Goal: Transaction & Acquisition: Purchase product/service

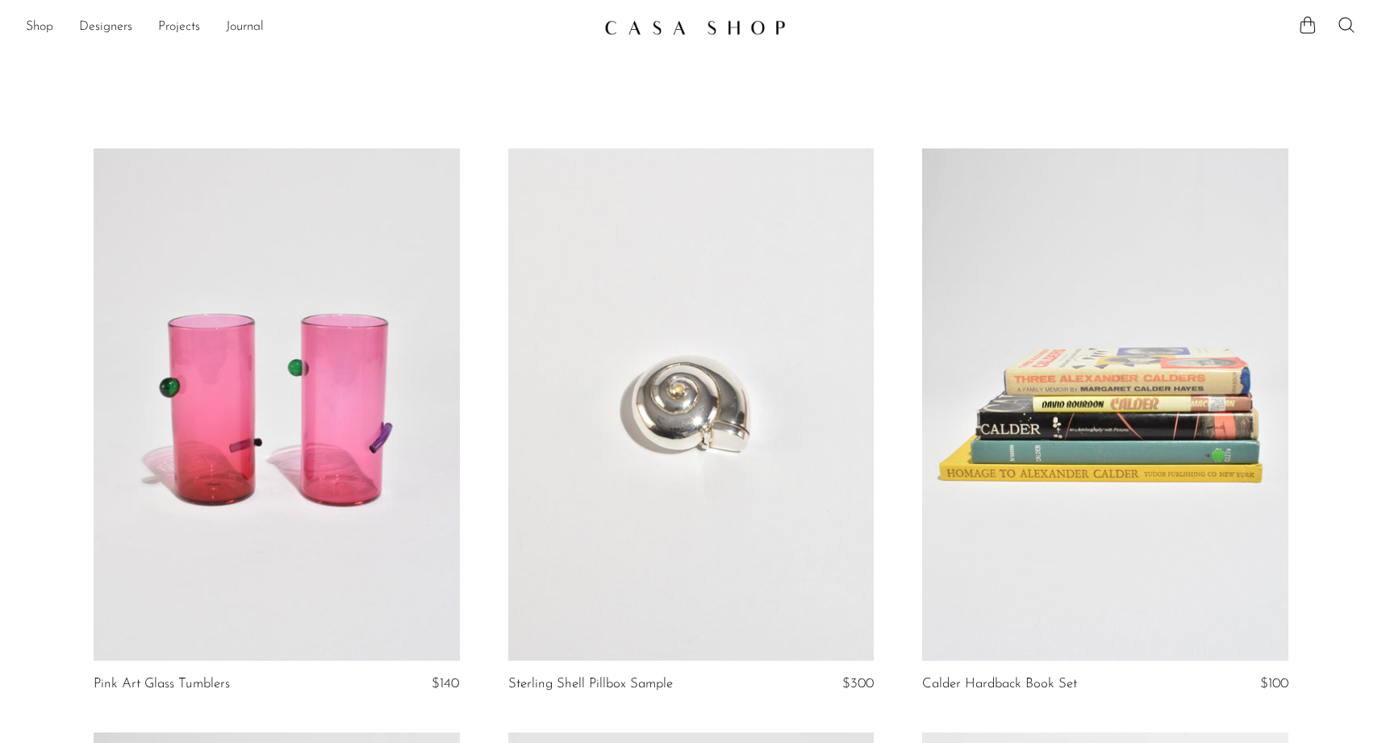
click at [25, 20] on div "Shop Featured New Arrivals Bestsellers Coming Soon Jewelry Jewelry All Earrings…" at bounding box center [691, 27] width 1382 height 29
click at [36, 29] on link "Shop" at bounding box center [39, 27] width 27 height 21
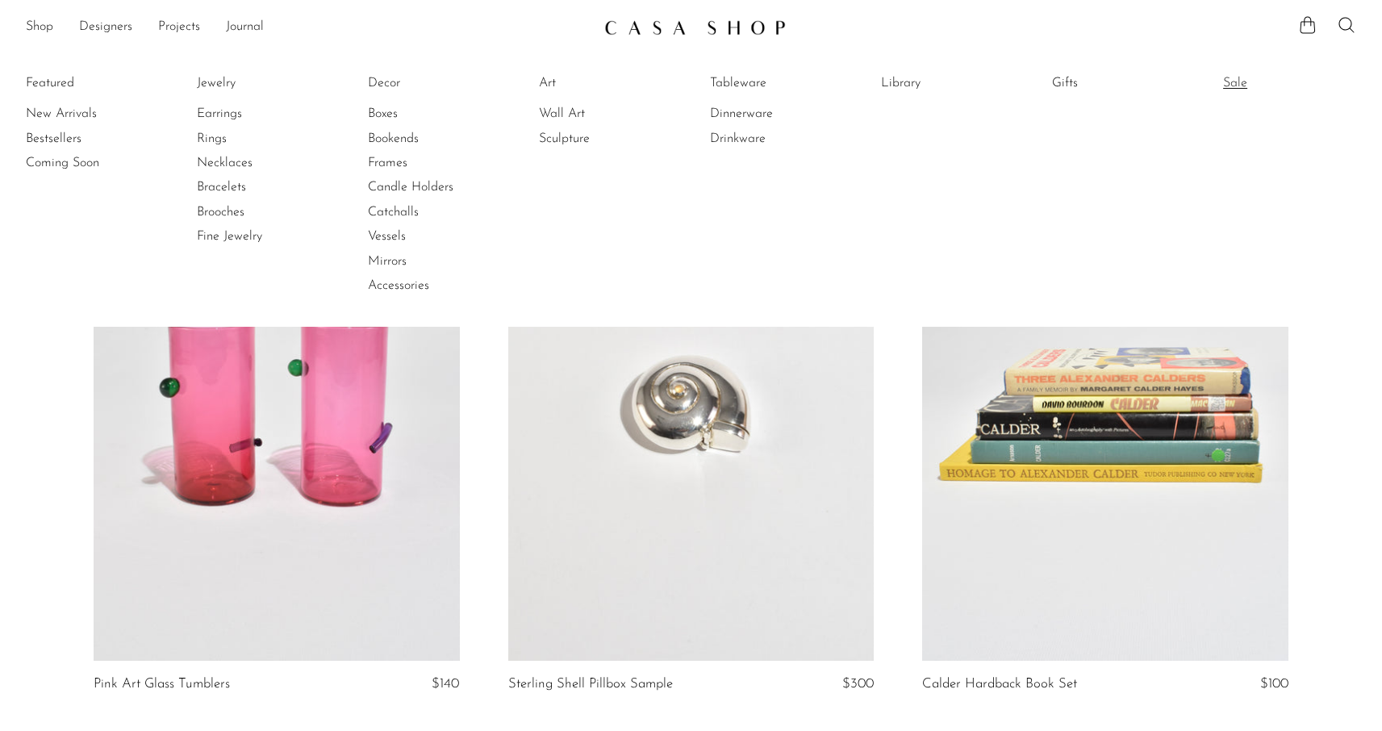
click at [1256, 81] on link "Sale" at bounding box center [1283, 83] width 121 height 18
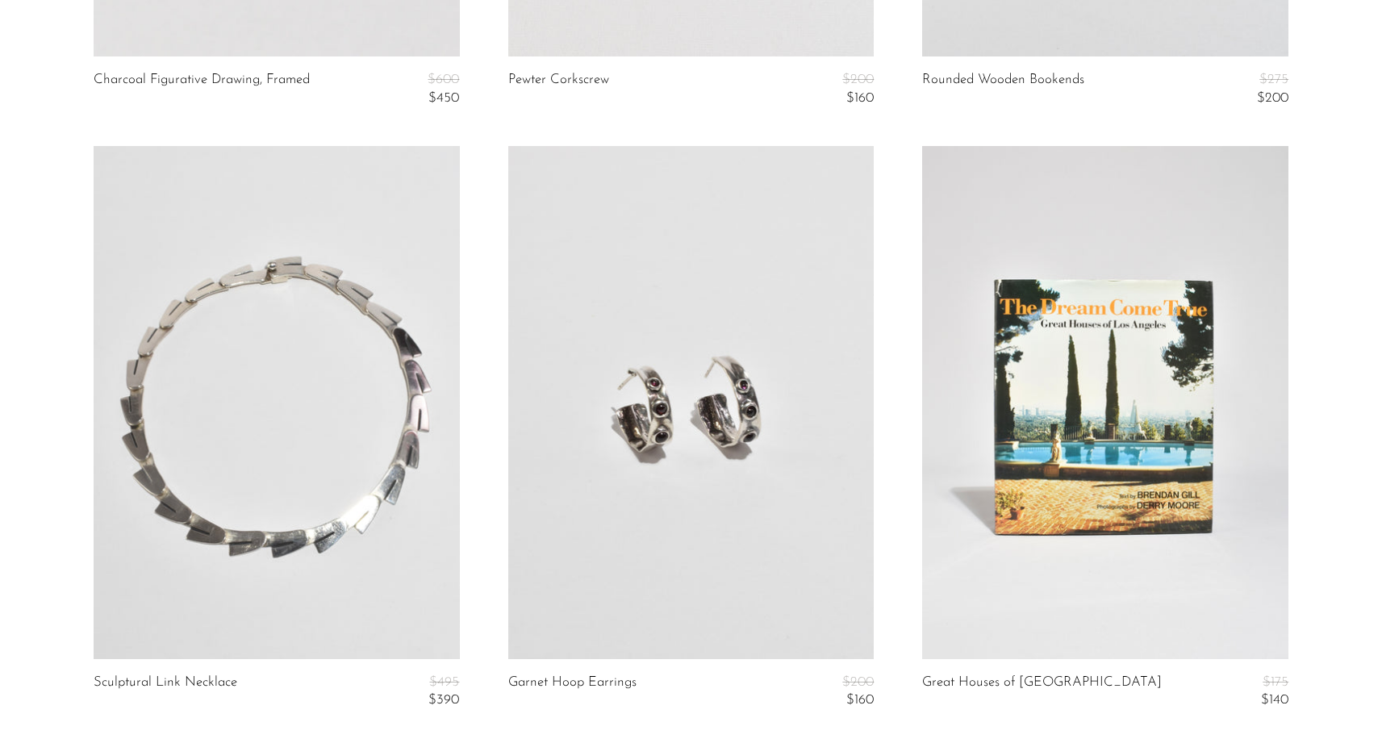
scroll to position [6906, 0]
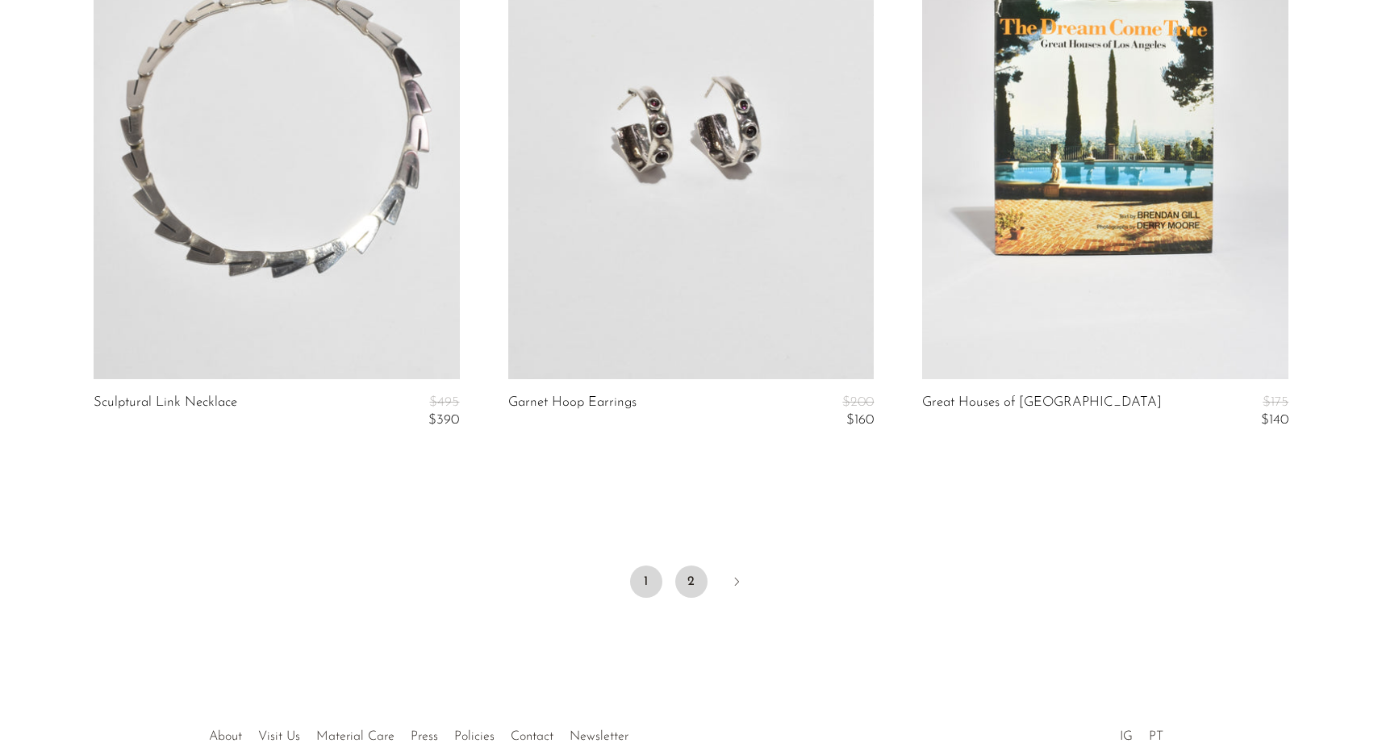
click at [699, 575] on link "2" at bounding box center [691, 582] width 32 height 32
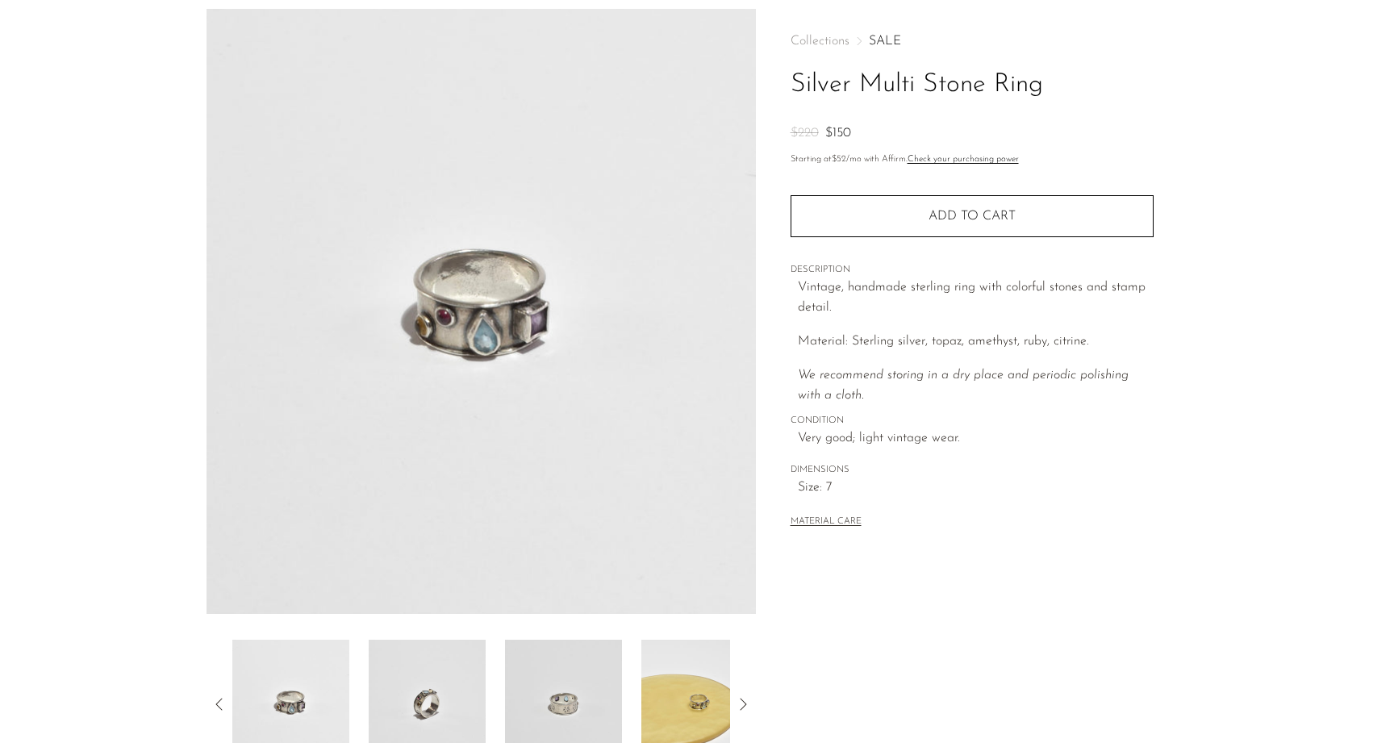
scroll to position [307, 0]
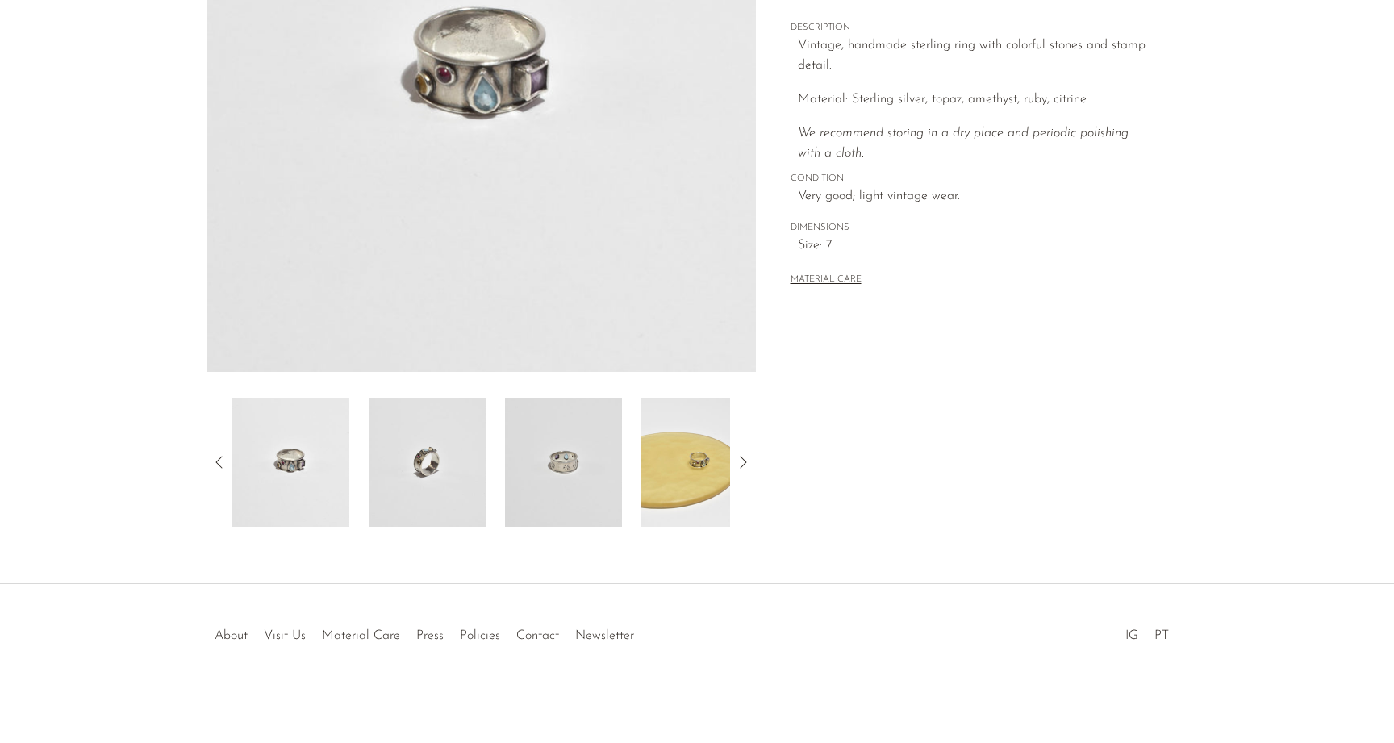
click at [753, 472] on div at bounding box center [481, 462] width 549 height 129
click at [737, 470] on icon at bounding box center [742, 462] width 19 height 19
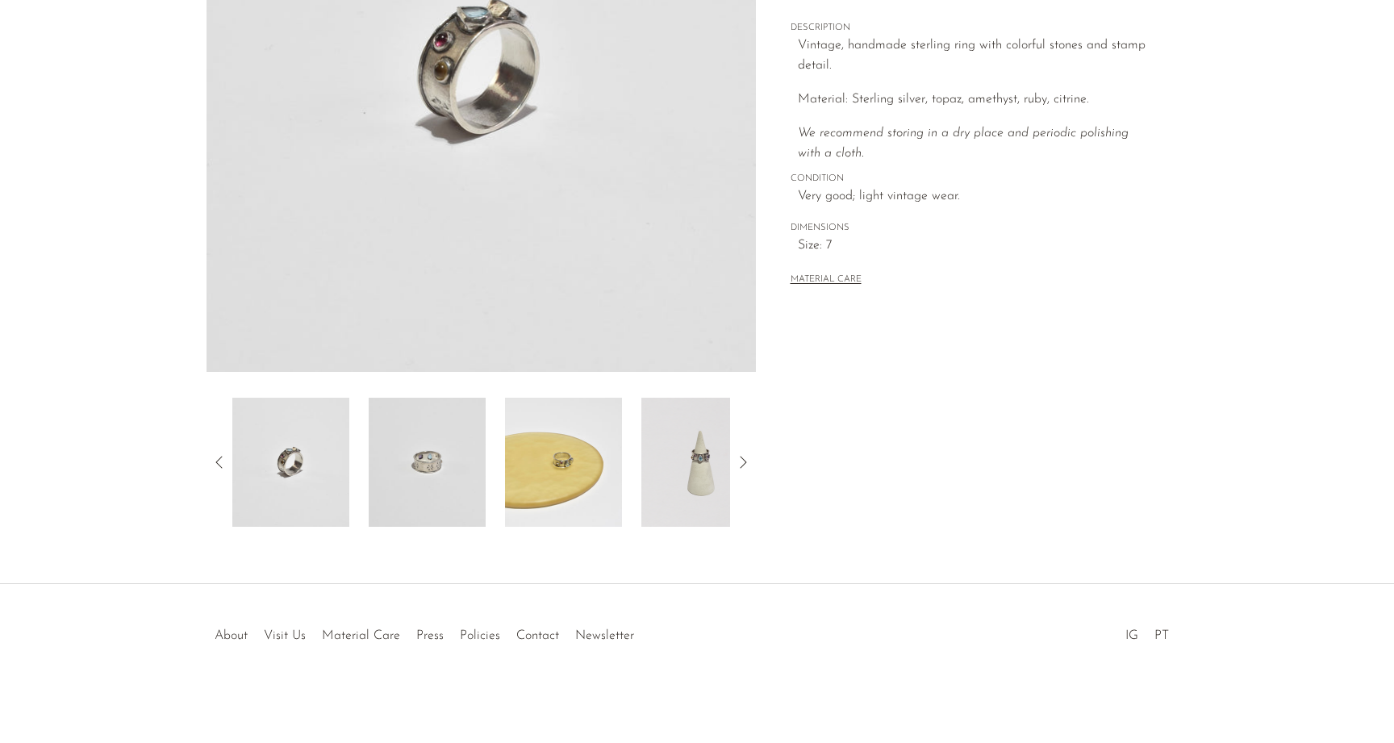
click at [737, 470] on icon at bounding box center [742, 462] width 19 height 19
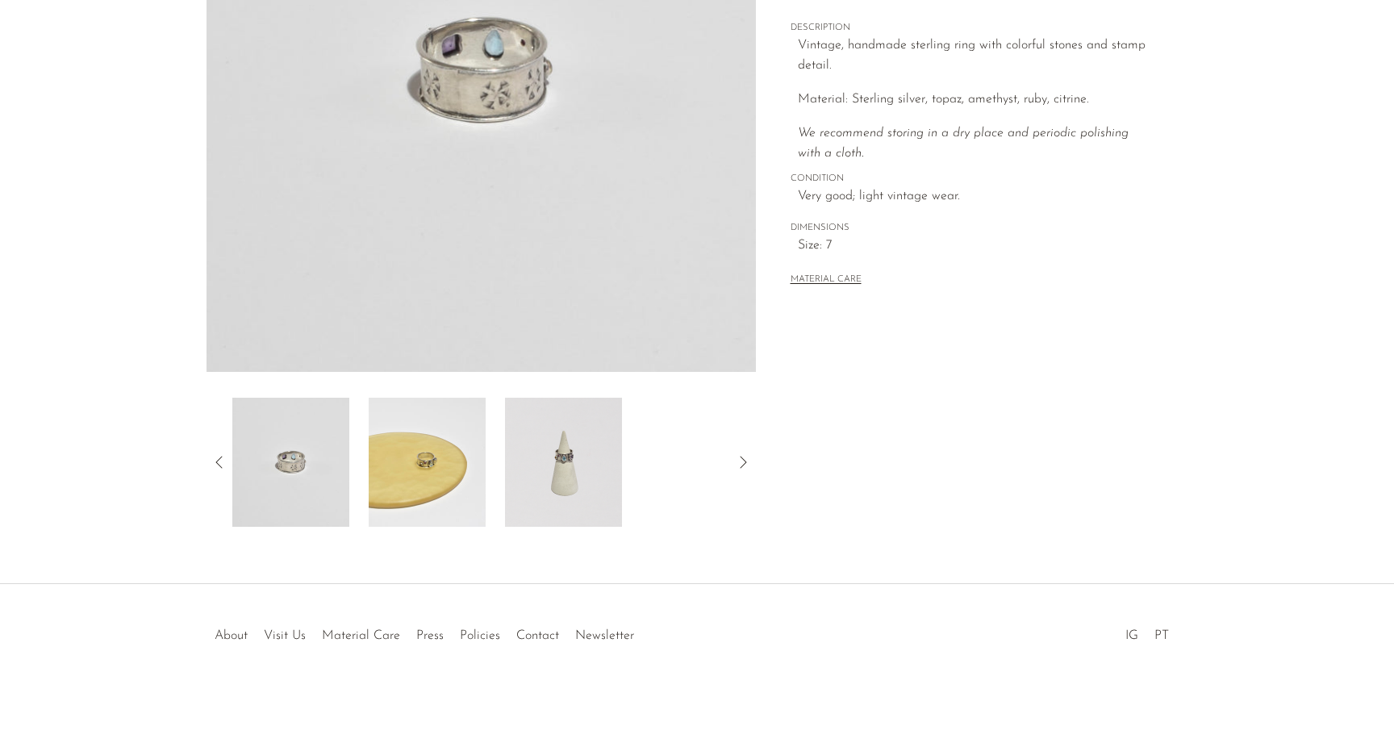
click at [737, 470] on icon at bounding box center [742, 462] width 19 height 19
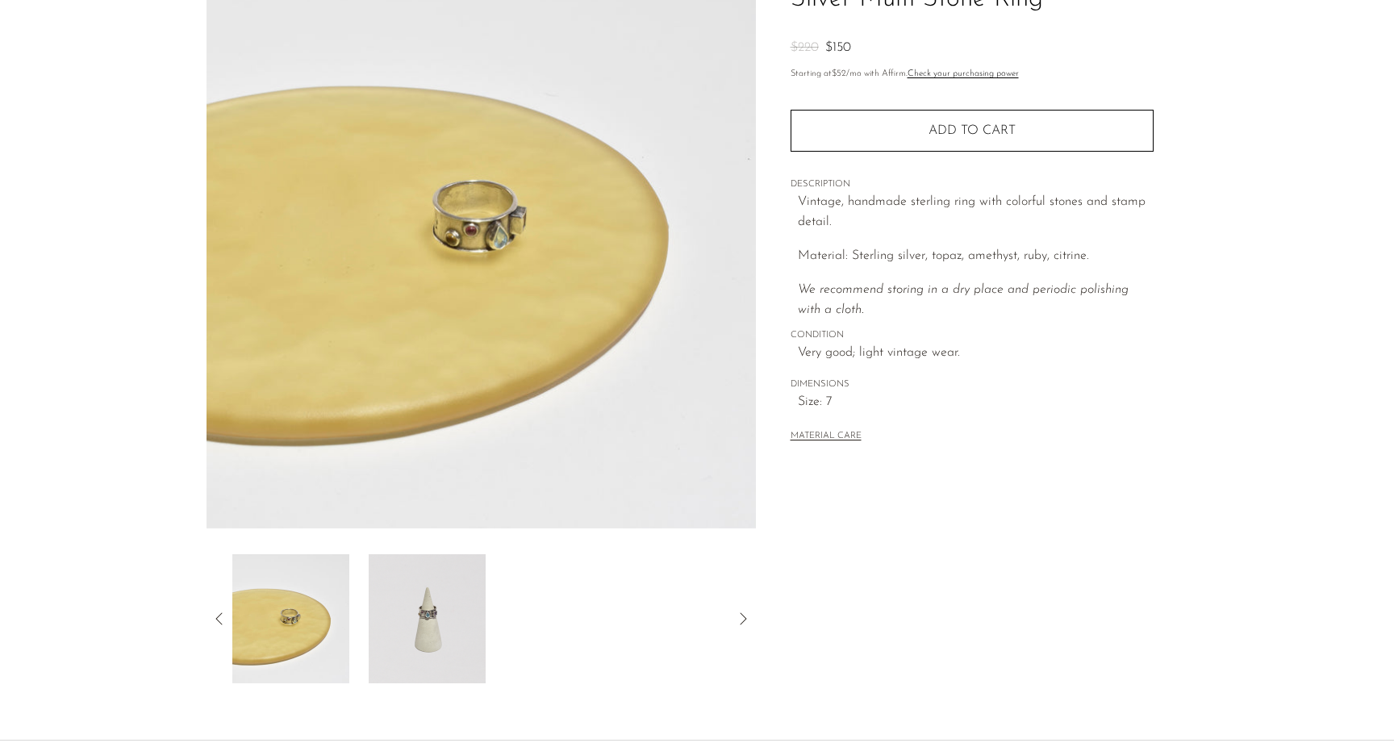
scroll to position [303, 0]
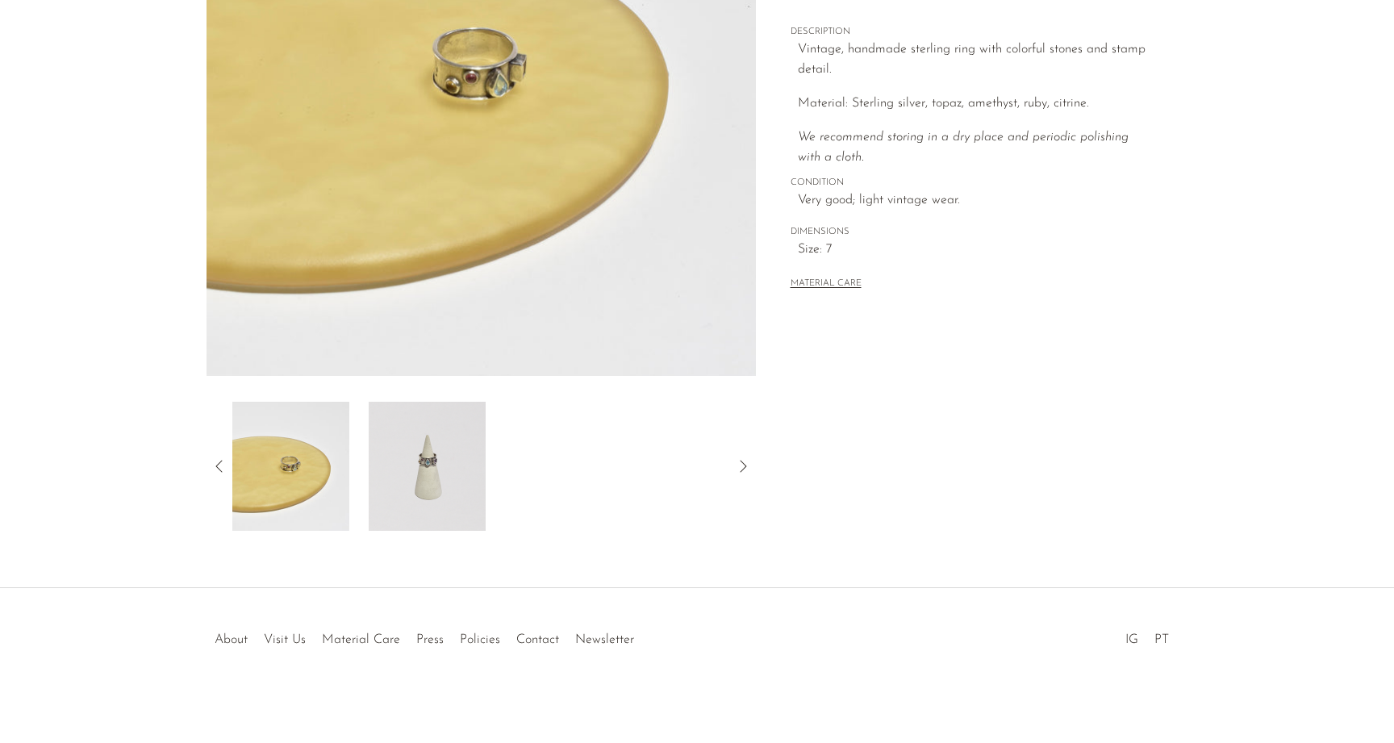
click at [225, 467] on icon at bounding box center [219, 466] width 19 height 19
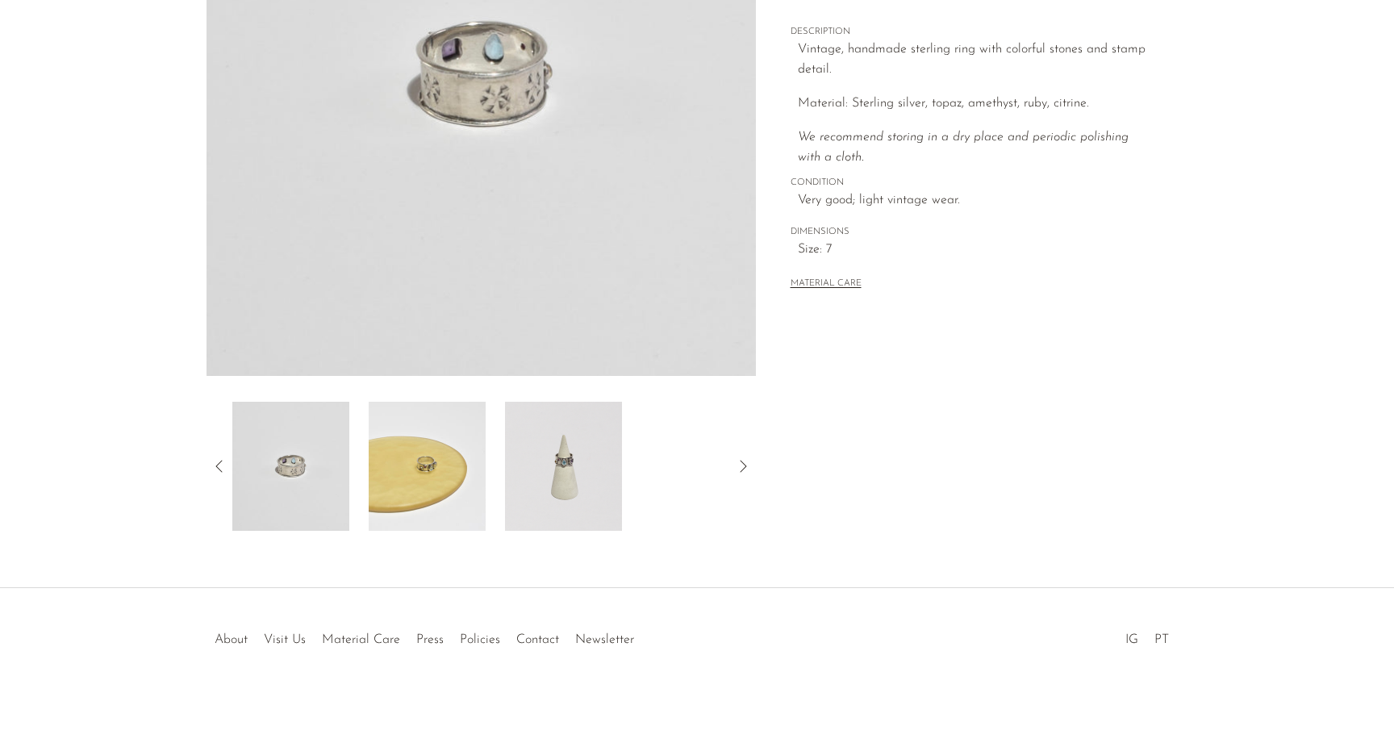
click at [225, 467] on icon at bounding box center [219, 466] width 19 height 19
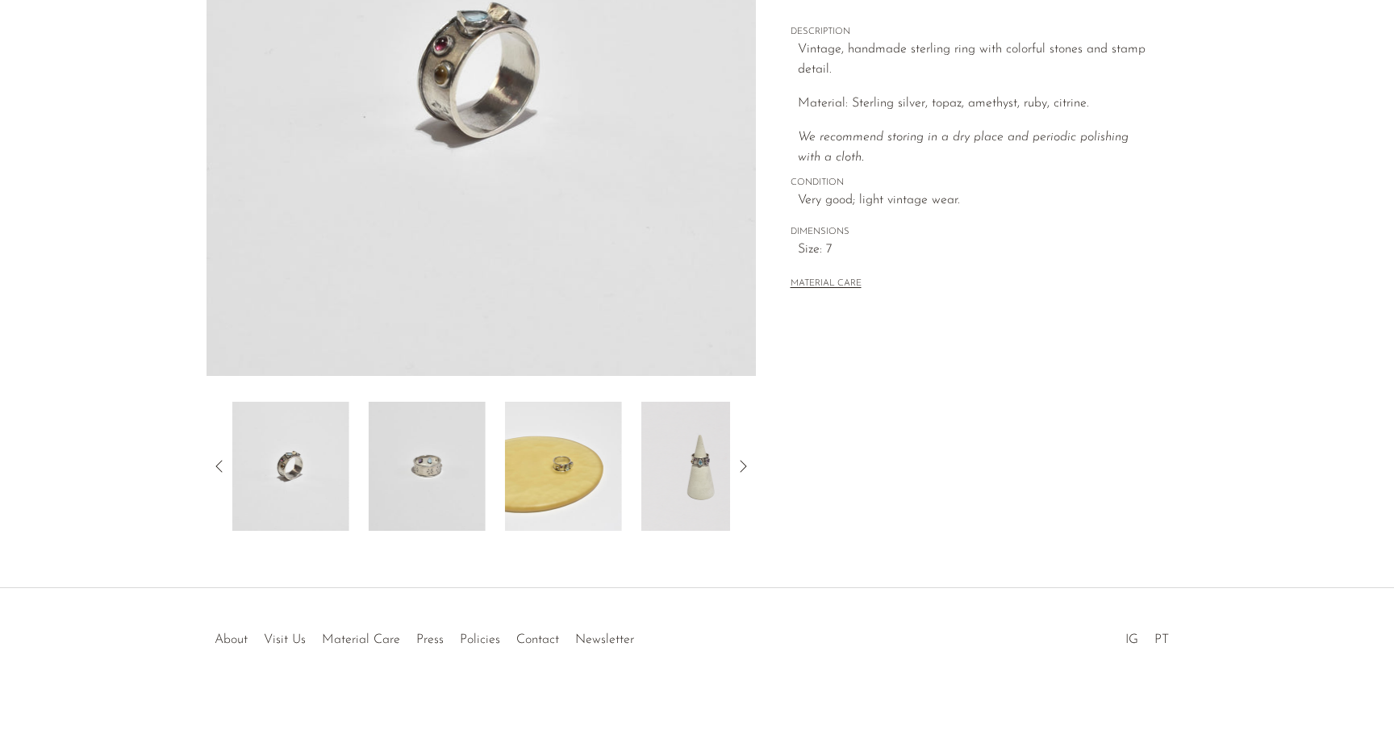
click at [225, 467] on icon at bounding box center [219, 466] width 19 height 19
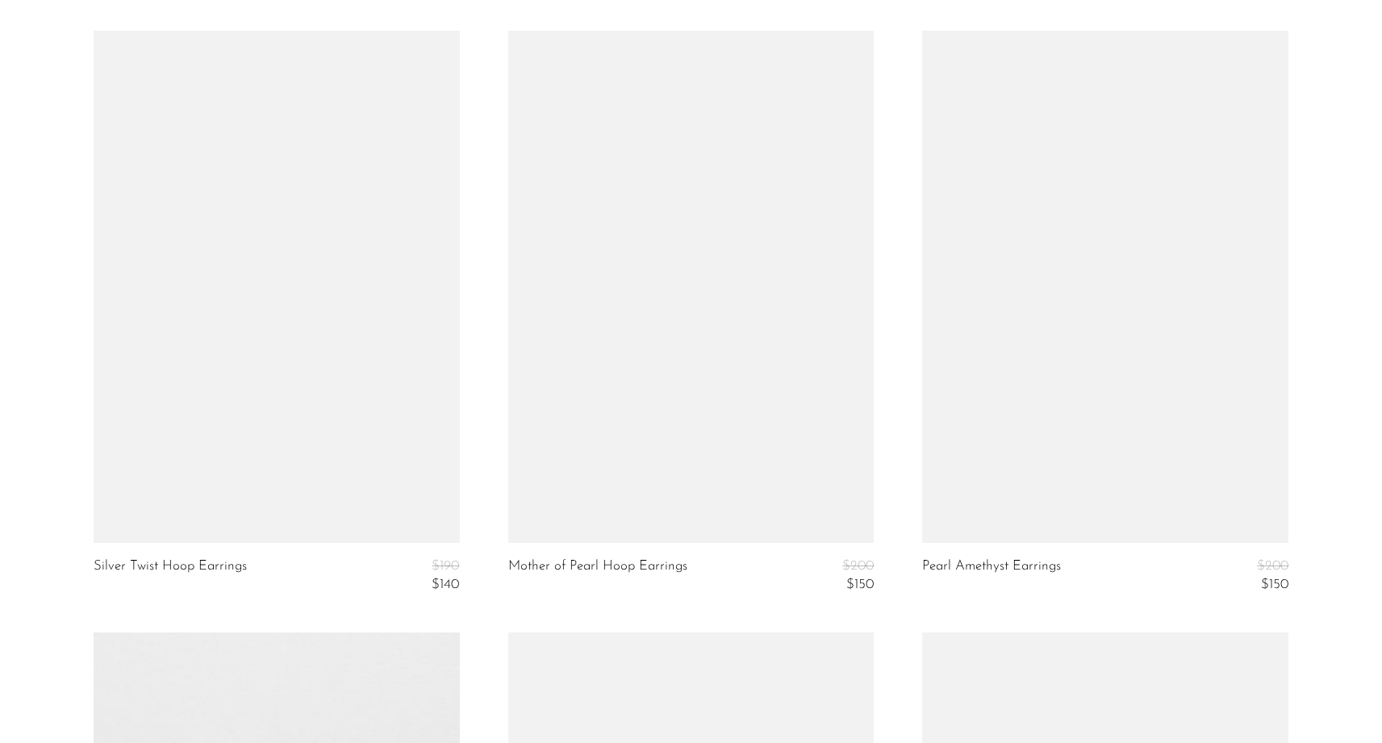
scroll to position [2711, 0]
